Goal: Find specific page/section: Find specific page/section

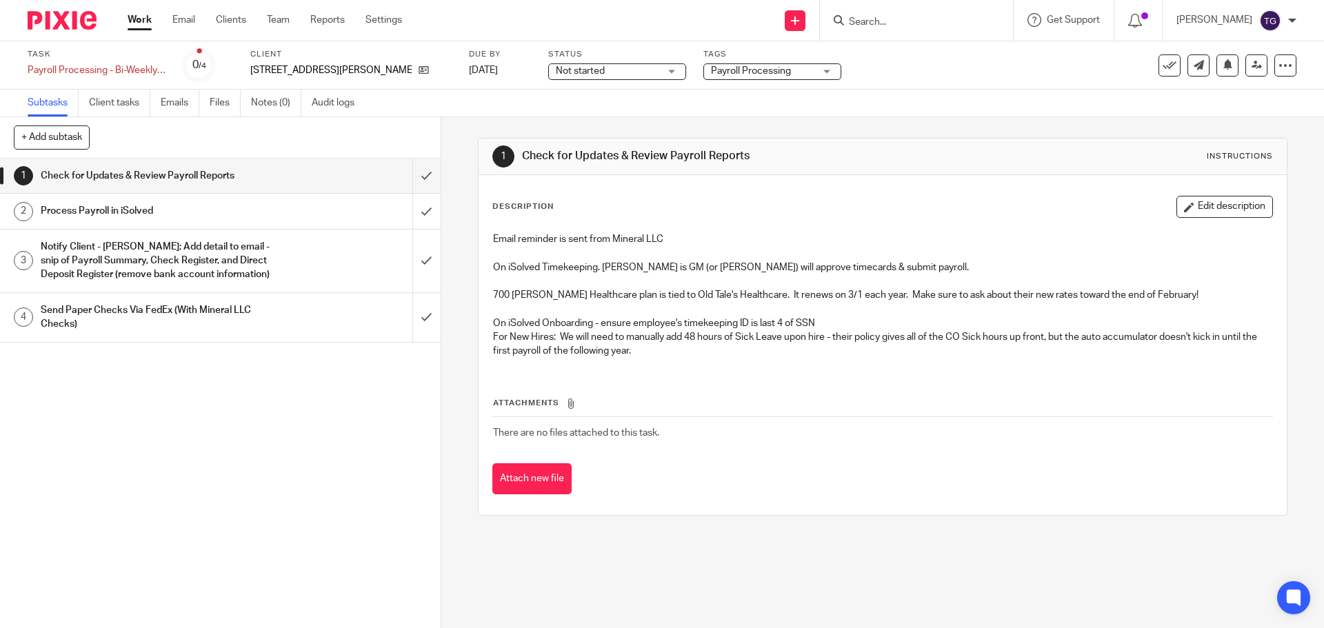
click at [228, 211] on h1 "Process Payroll in iSolved" at bounding box center [160, 211] width 239 height 21
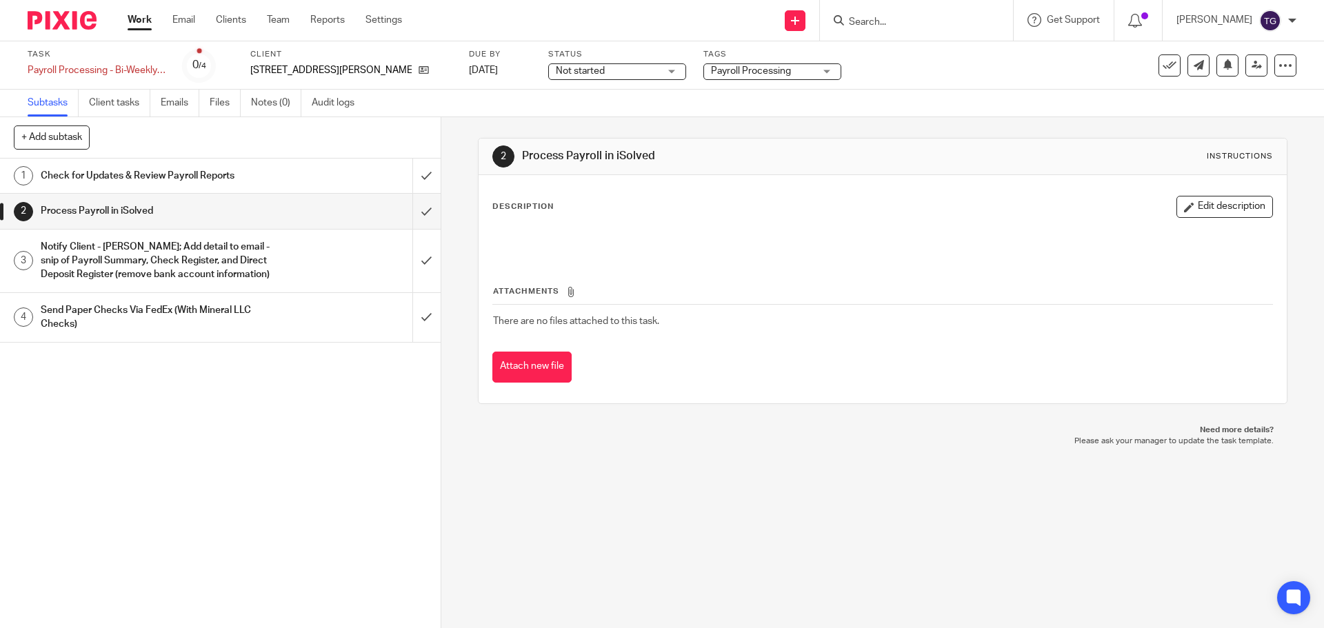
click at [880, 26] on input "Search" at bounding box center [909, 23] width 124 height 12
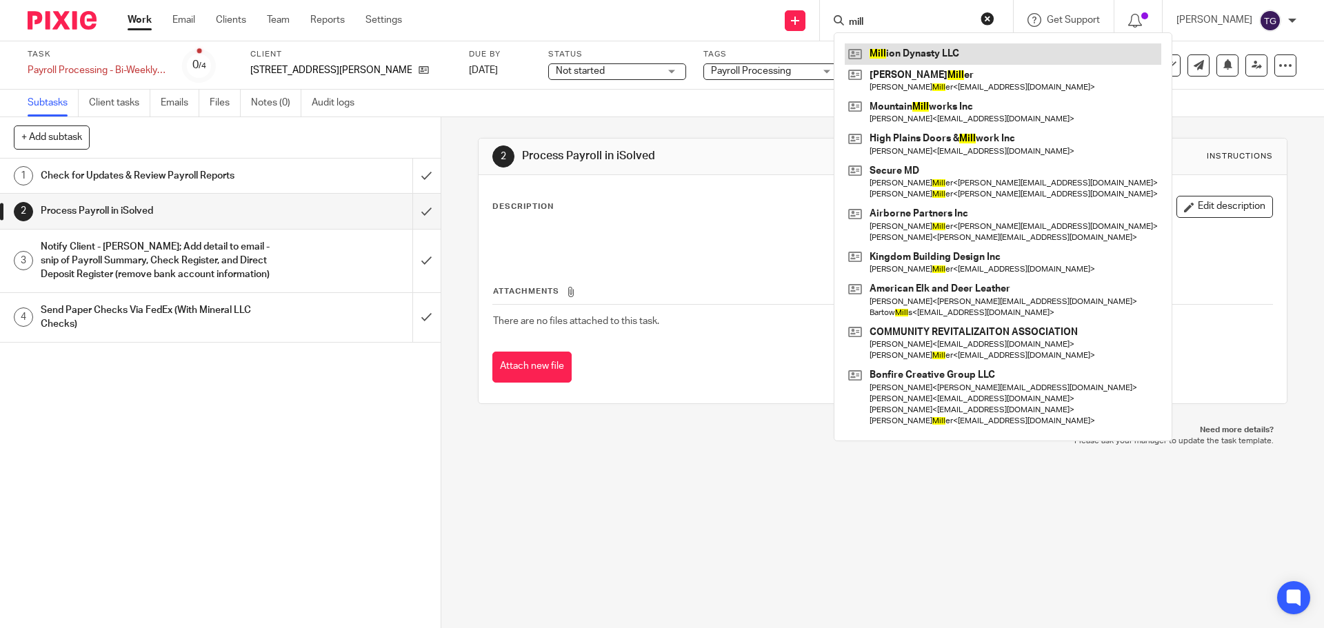
type input "mill"
click at [909, 52] on link at bounding box center [1003, 53] width 316 height 21
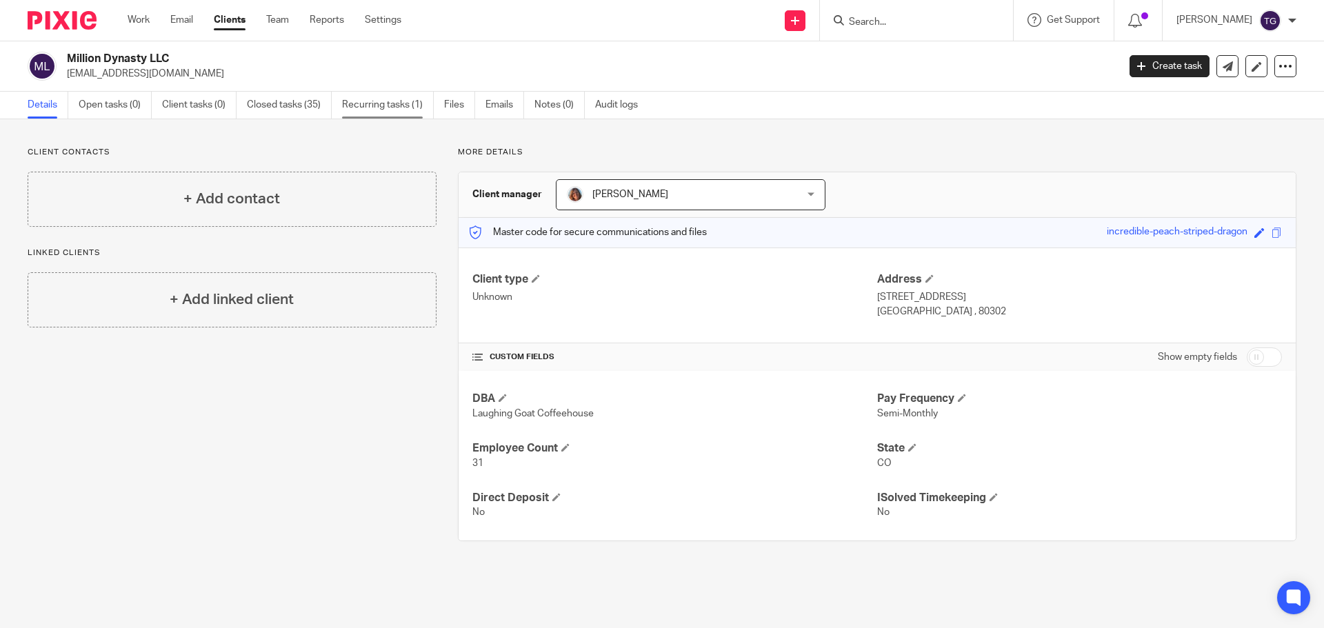
click at [383, 105] on link "Recurring tasks (1)" at bounding box center [388, 105] width 92 height 27
